Goal: Transaction & Acquisition: Obtain resource

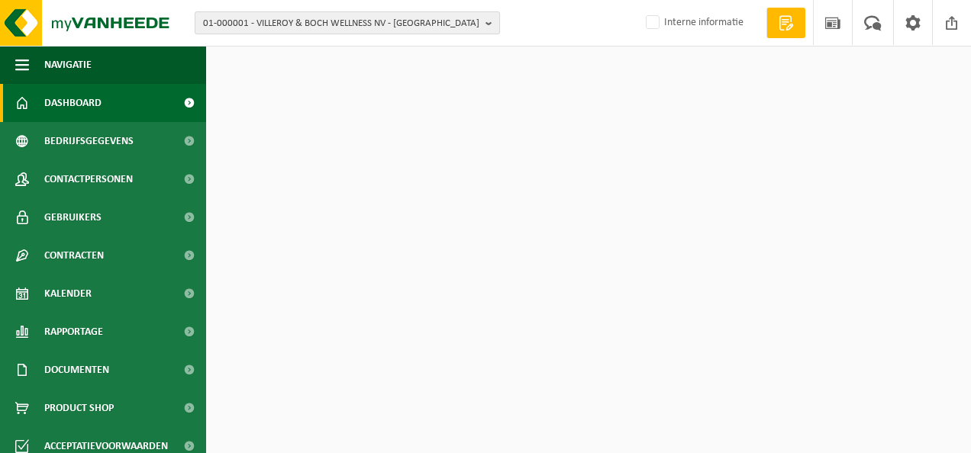
click at [389, 26] on span "01-000001 - VILLEROY & BOCH WELLNESS NV - ROESELARE" at bounding box center [341, 23] width 276 height 23
type input "t"
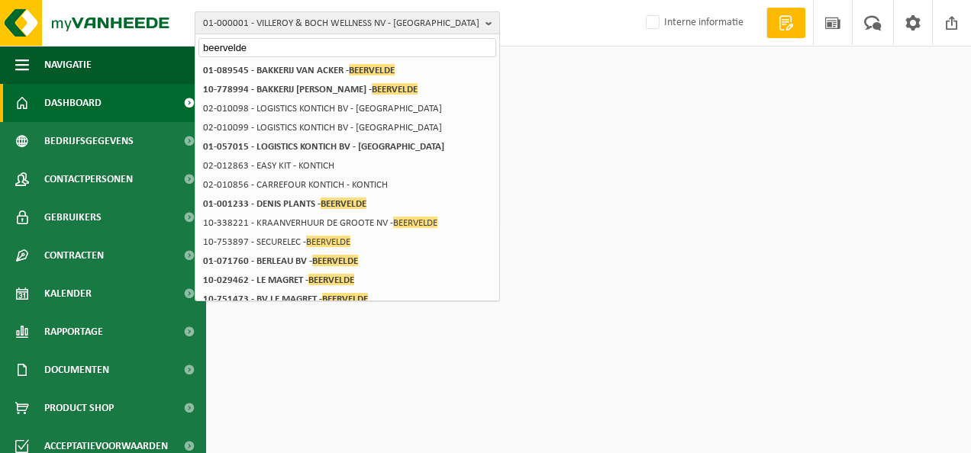
type input "beervelde"
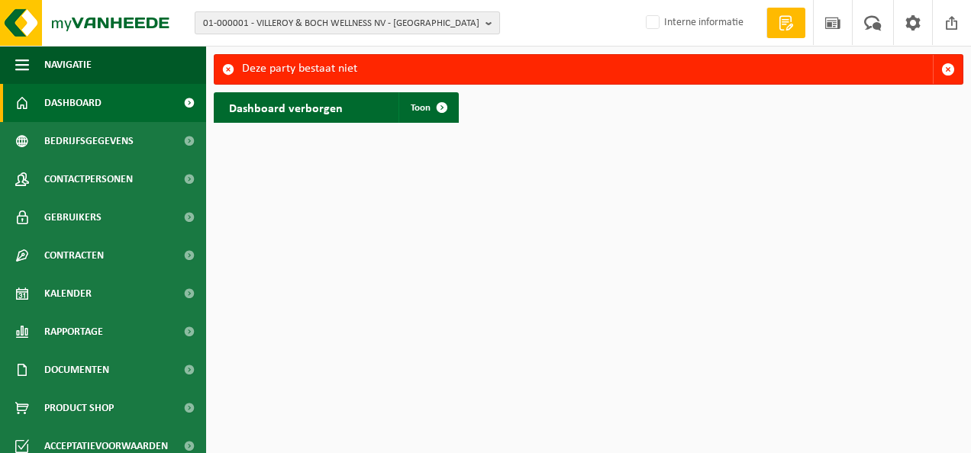
click at [346, 24] on span "01-000001 - VILLEROY & BOCH WELLNESS NV - [GEOGRAPHIC_DATA]" at bounding box center [341, 23] width 276 height 23
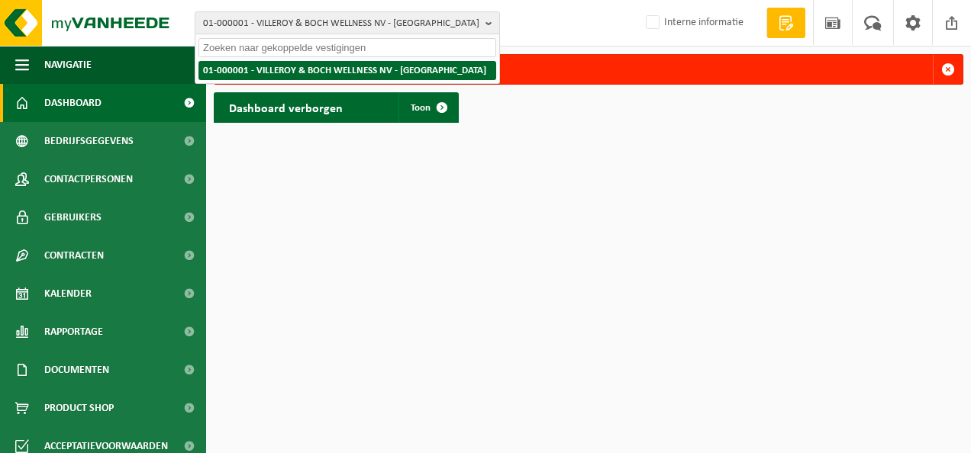
click at [289, 63] on li "01-000001 - VILLEROY & BOCH WELLNESS NV - ROESELARE" at bounding box center [347, 70] width 298 height 19
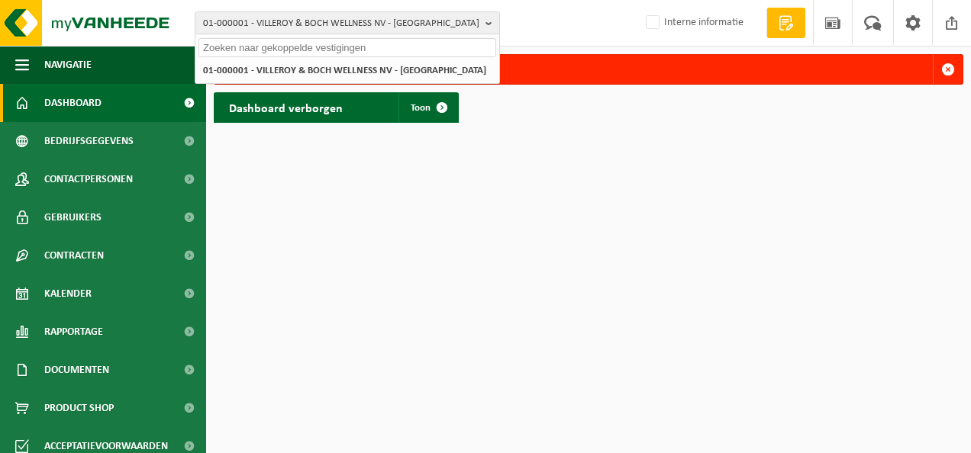
click at [288, 53] on input "text" at bounding box center [347, 47] width 298 height 19
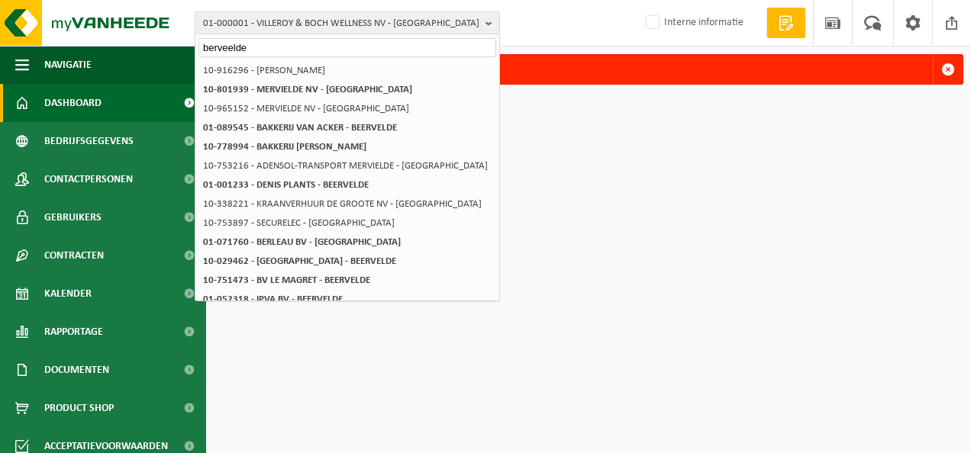
type input "berveelde"
click at [338, 56] on div "berveelde" at bounding box center [347, 46] width 304 height 24
click at [337, 53] on input "berveelde" at bounding box center [347, 47] width 298 height 19
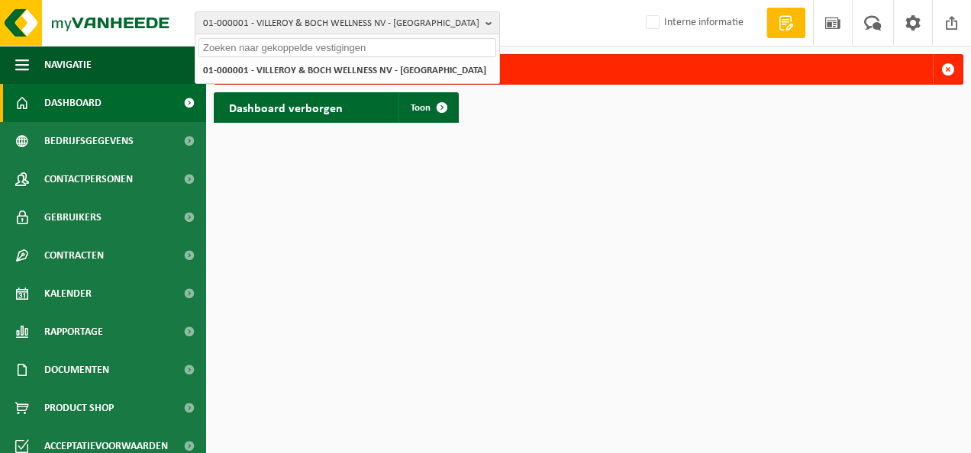
click at [374, 46] on input "text" at bounding box center [347, 47] width 298 height 19
paste input "10-868871"
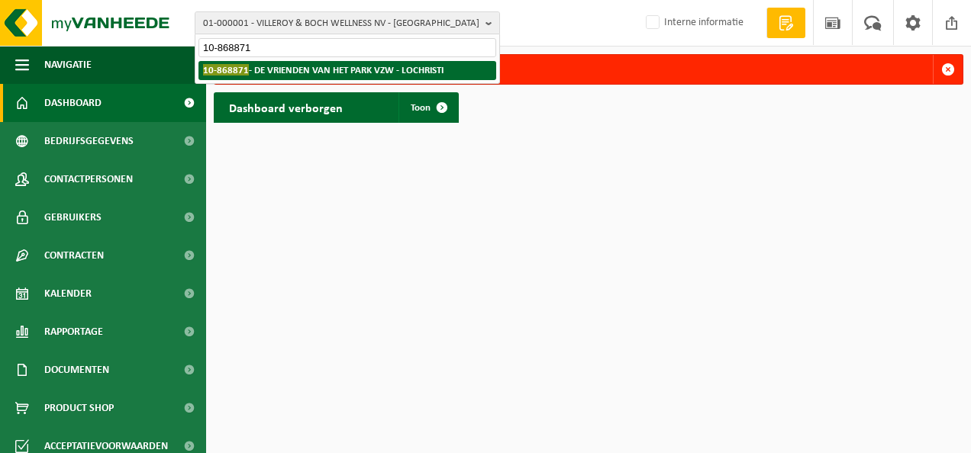
type input "10-868871"
click at [304, 66] on strong "10-868871 - DE VRIENDEN VAN HET PARK VZW - LOCHRISTI" at bounding box center [323, 69] width 240 height 11
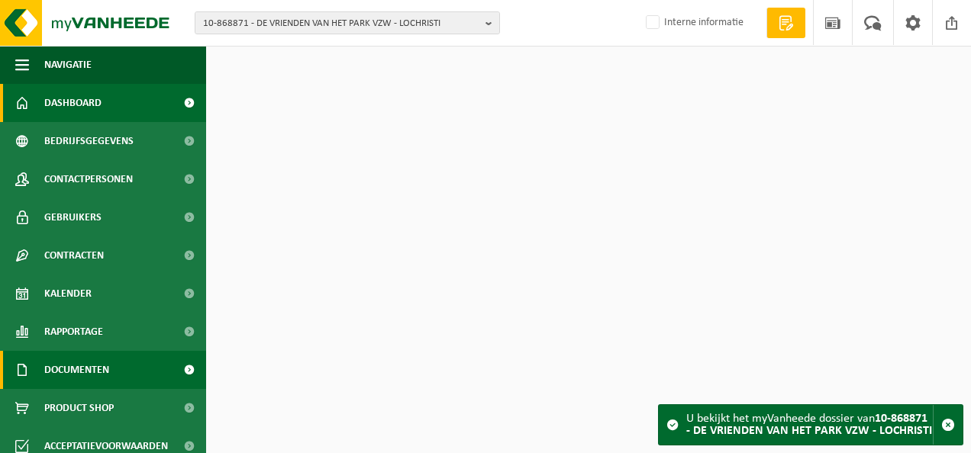
click at [99, 360] on span "Documenten" at bounding box center [76, 370] width 65 height 38
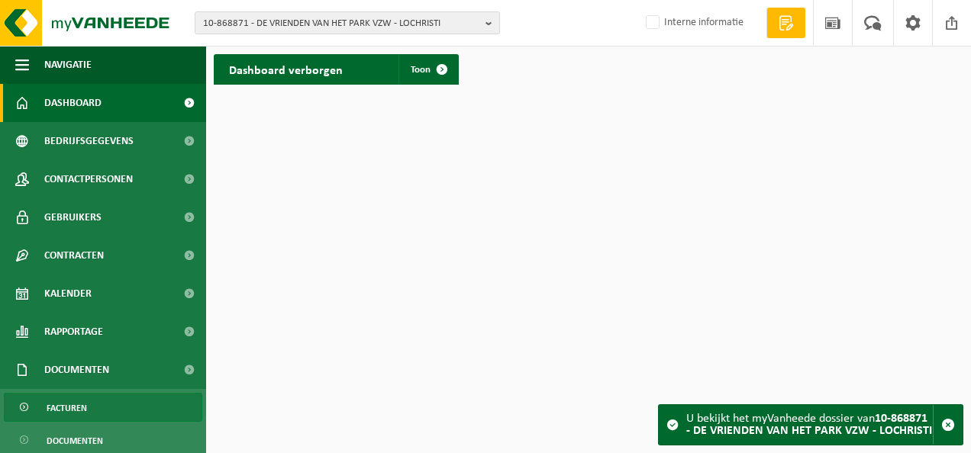
click at [107, 397] on link "Facturen" at bounding box center [103, 407] width 198 height 29
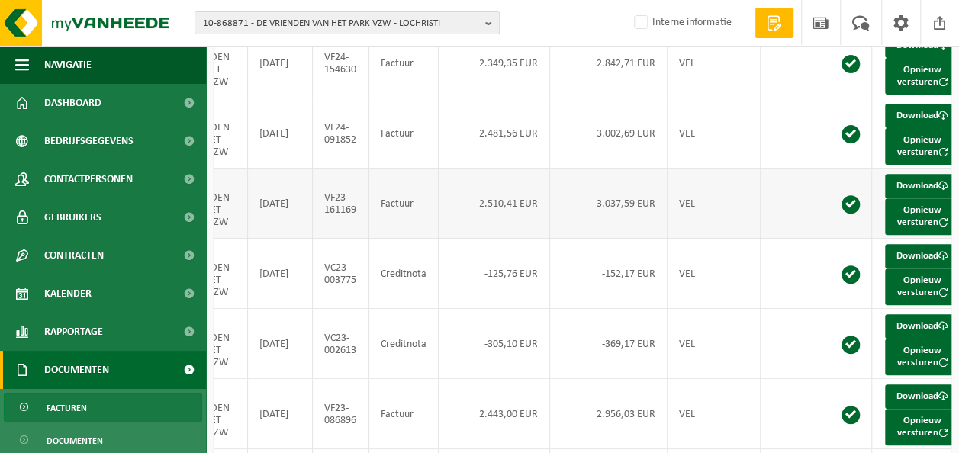
scroll to position [0, 53]
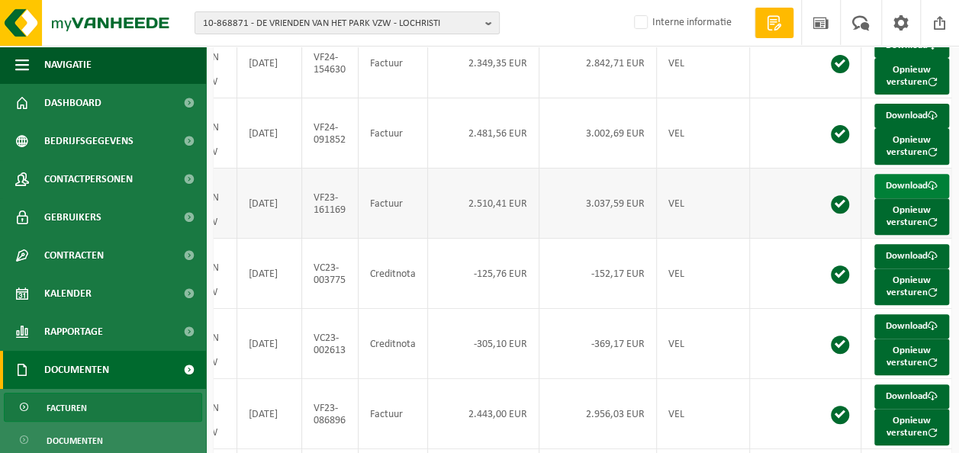
click at [899, 198] on link "Download" at bounding box center [911, 186] width 75 height 24
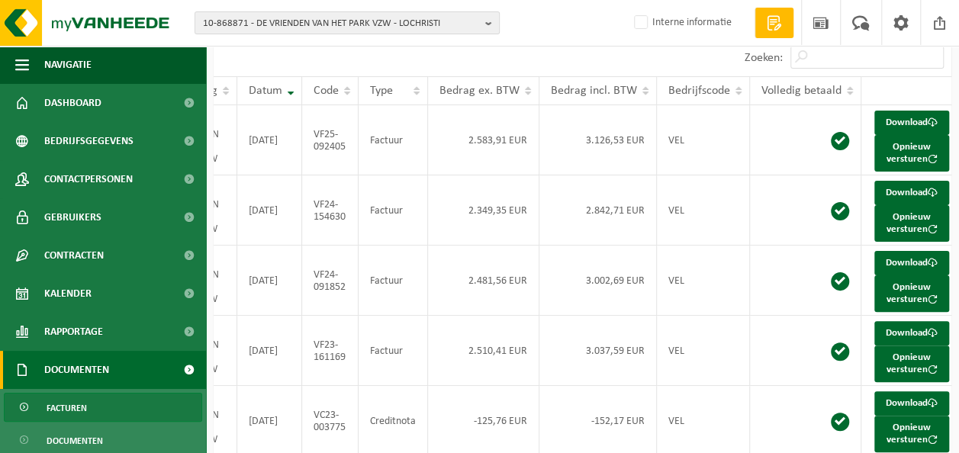
scroll to position [75, 0]
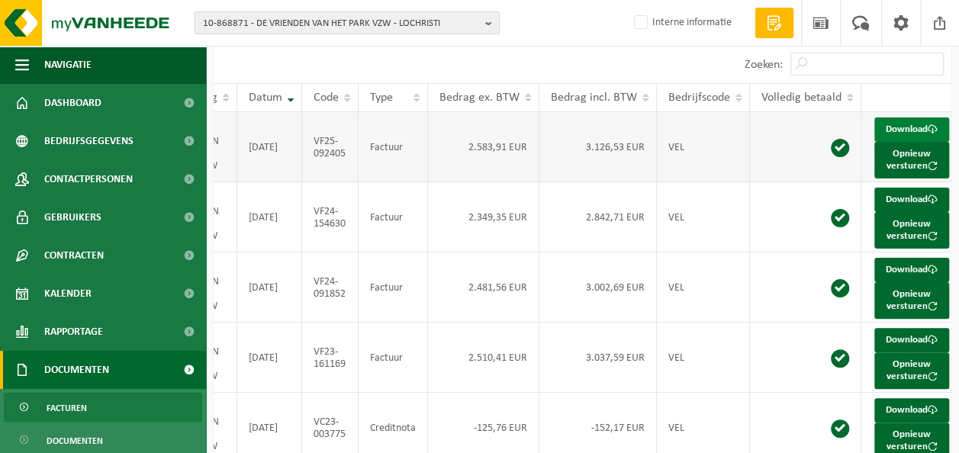
click at [928, 134] on span at bounding box center [933, 129] width 10 height 10
